Goal: Task Accomplishment & Management: Manage account settings

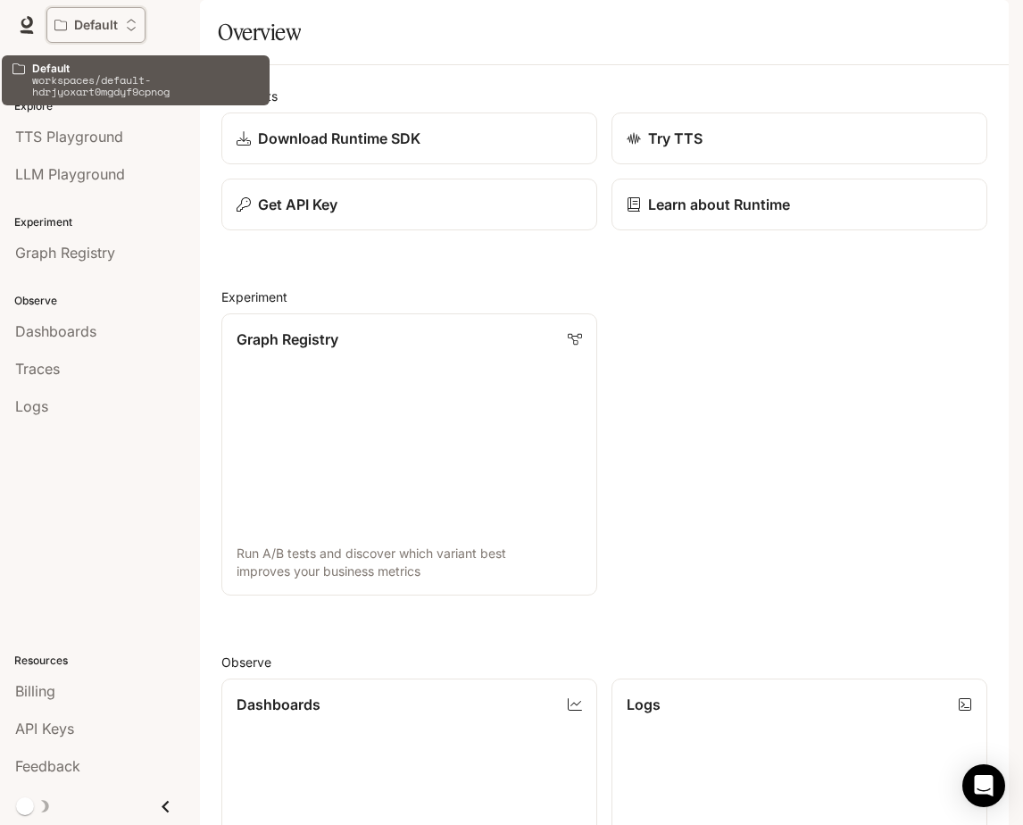
click at [110, 23] on p "Default" at bounding box center [96, 25] width 44 height 15
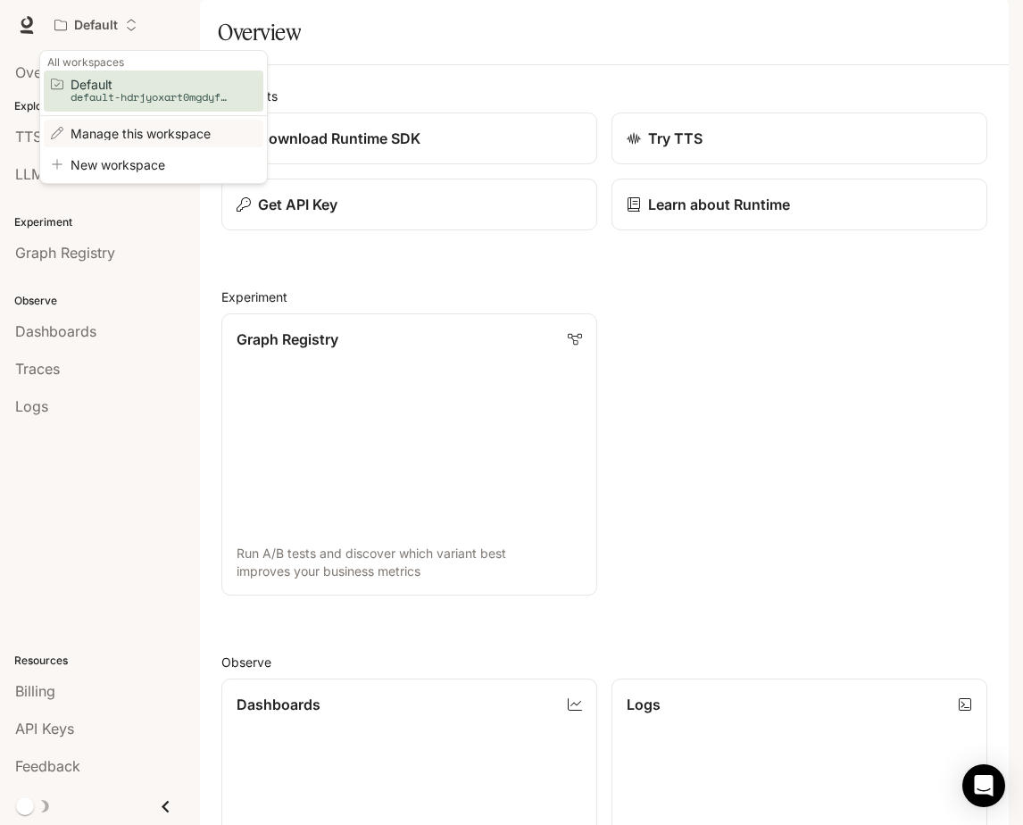
click at [130, 134] on span "Manage this workspace" at bounding box center [151, 133] width 161 height 13
